Goal: Transaction & Acquisition: Purchase product/service

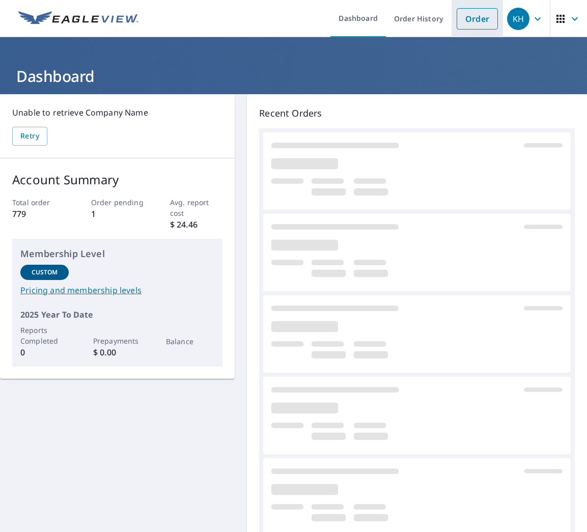
click at [471, 16] on link "Order" at bounding box center [477, 18] width 41 height 21
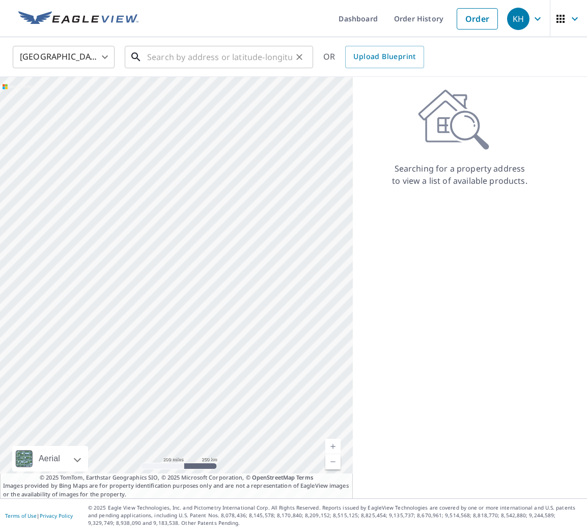
click at [213, 62] on input "text" at bounding box center [219, 57] width 145 height 29
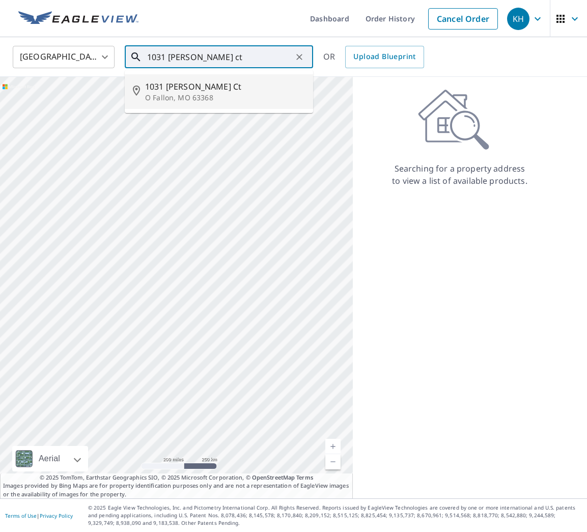
click at [204, 95] on p "O Fallon, MO 63368" at bounding box center [225, 98] width 160 height 10
type input "[STREET_ADDRESS][PERSON_NAME][PERSON_NAME]"
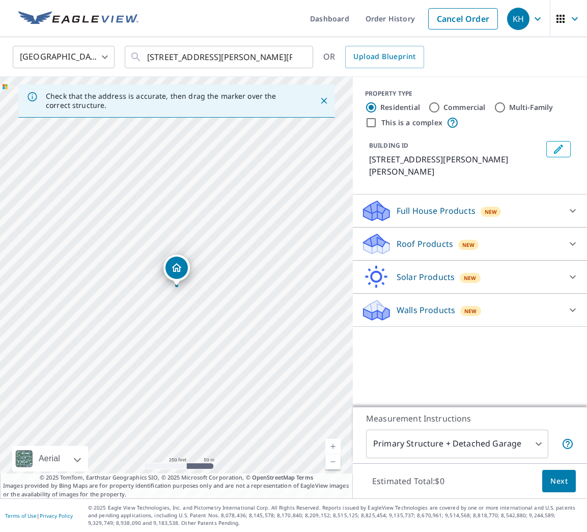
click at [569, 239] on icon at bounding box center [572, 244] width 12 height 12
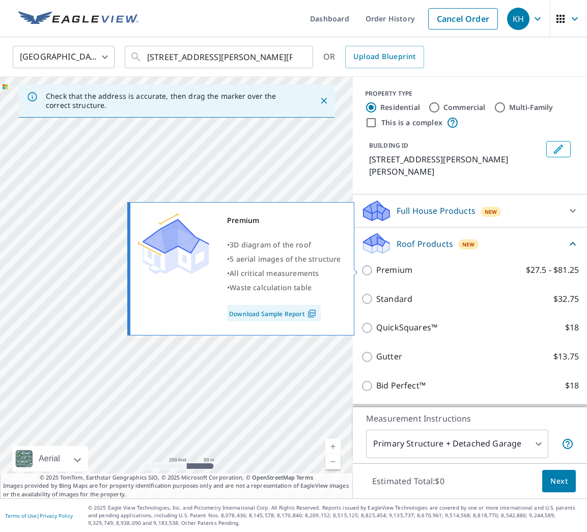
click at [369, 267] on input "Premium $27.5 - $81.25" at bounding box center [368, 270] width 15 height 12
checkbox input "true"
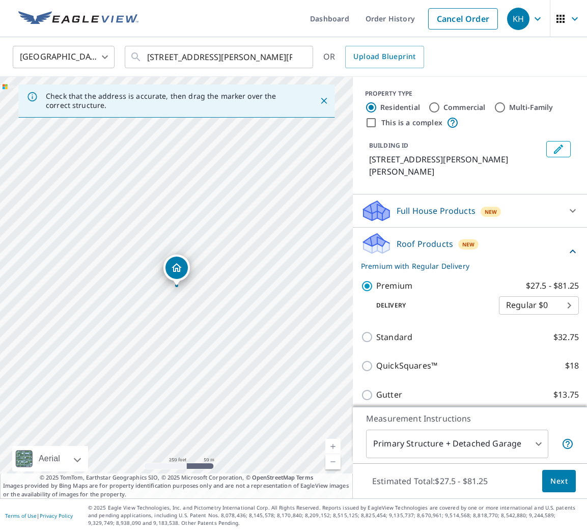
click at [555, 480] on span "Next" at bounding box center [558, 481] width 17 height 13
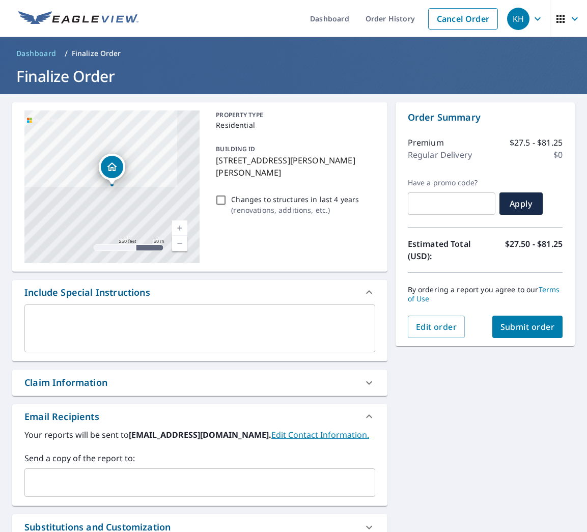
click at [517, 327] on span "Submit order" at bounding box center [527, 326] width 54 height 11
